Goal: Task Accomplishment & Management: Manage account settings

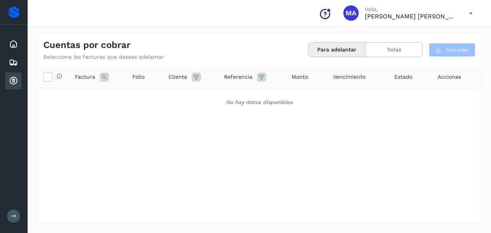
click at [462, 19] on div "Conoce nuestros beneficios [PERSON_NAME], [PERSON_NAME] [PERSON_NAME] [PERSON_N…" at bounding box center [396, 13] width 166 height 18
click at [19, 43] on div "Inicio" at bounding box center [13, 44] width 16 height 17
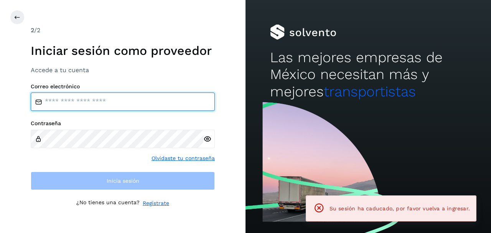
click at [60, 96] on input "email" at bounding box center [123, 102] width 184 height 18
type input "**********"
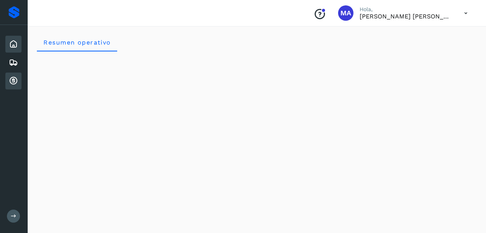
click at [13, 84] on icon at bounding box center [13, 80] width 9 height 9
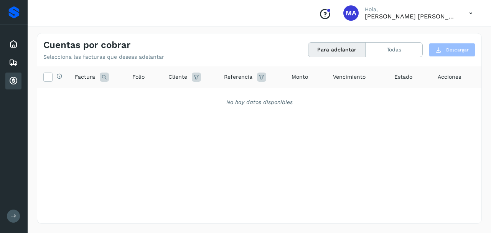
click at [8, 81] on div "Cuentas por cobrar" at bounding box center [13, 81] width 16 height 17
click at [15, 45] on icon at bounding box center [13, 44] width 9 height 9
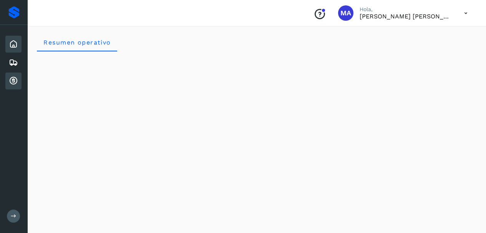
click at [13, 85] on icon at bounding box center [13, 80] width 9 height 9
